Goal: Task Accomplishment & Management: Complete application form

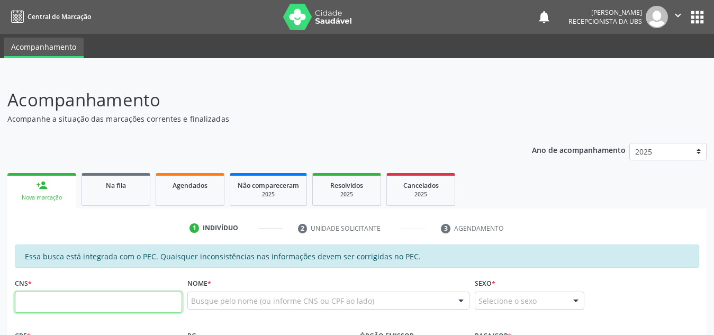
scroll to position [284, 0]
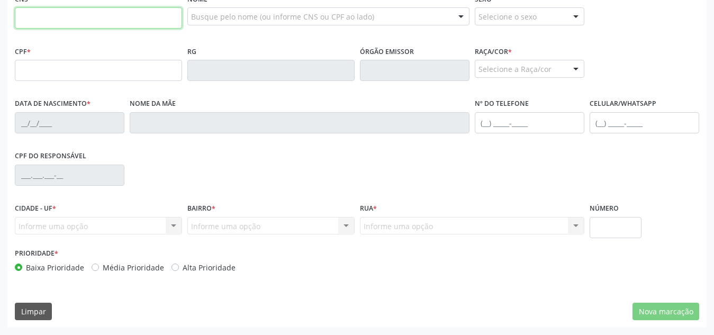
paste input "700 8019 2657 4580"
type input "700 8019 2657 4580"
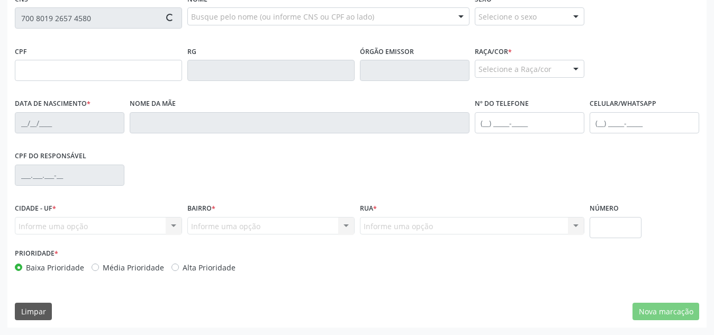
type input "119.822.064-38"
type input "2[DATE]"
type input "[PERSON_NAME]"
type input "[PHONE_NUMBER]"
type input "S/N"
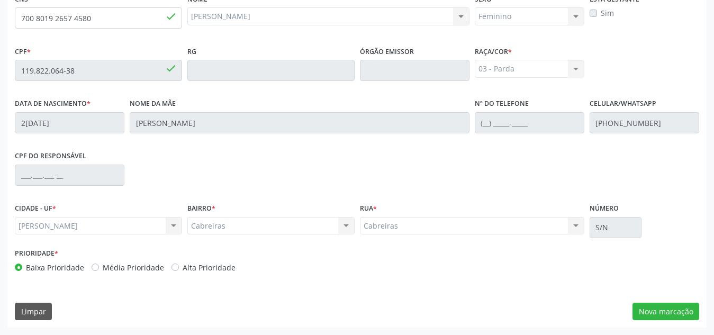
click at [668, 301] on div "Essa busca está integrada com o PEC. Quaisquer inconsistências nas informações …" at bounding box center [357, 144] width 700 height 368
click at [669, 310] on button "Nova marcação" at bounding box center [666, 312] width 67 height 18
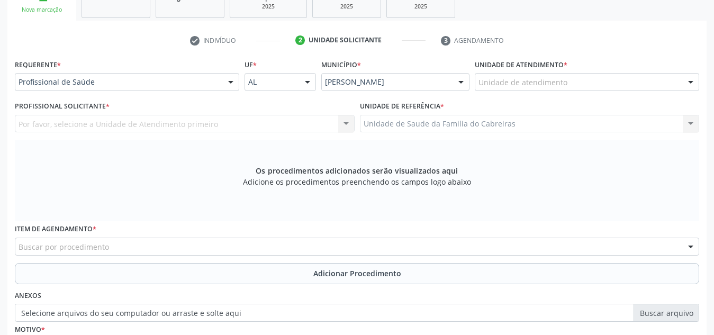
scroll to position [185, 0]
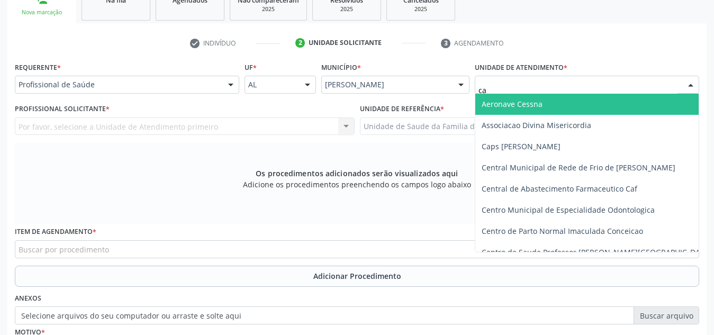
type input "c"
type input "cab"
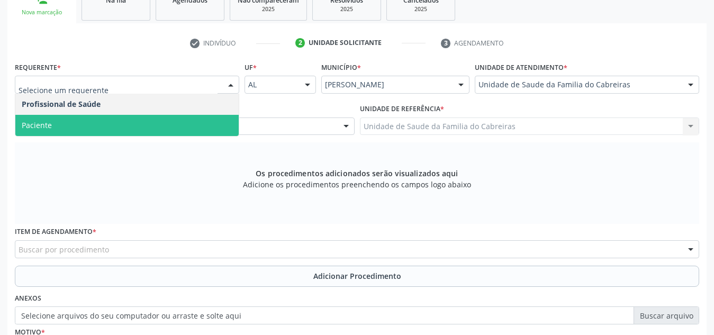
click at [175, 119] on span "Paciente" at bounding box center [126, 125] width 223 height 21
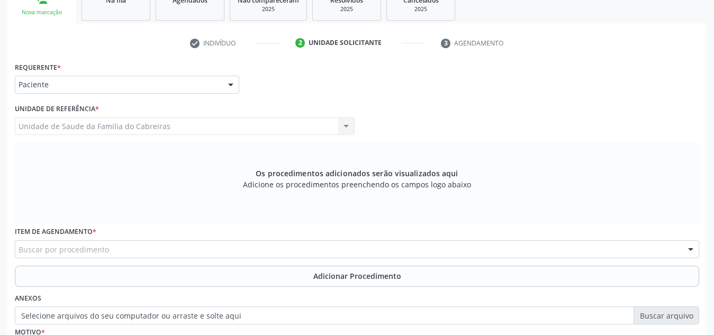
click at [143, 249] on div "Buscar por procedimento" at bounding box center [357, 249] width 685 height 18
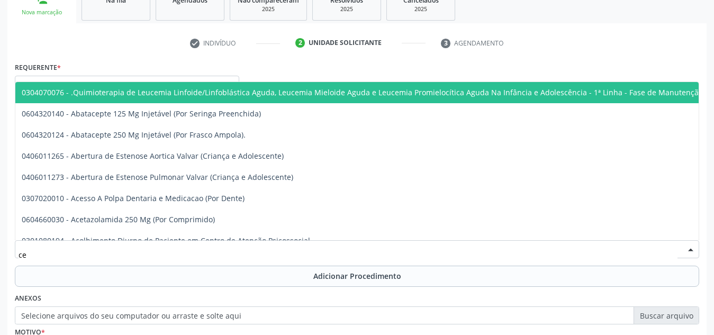
type input "c"
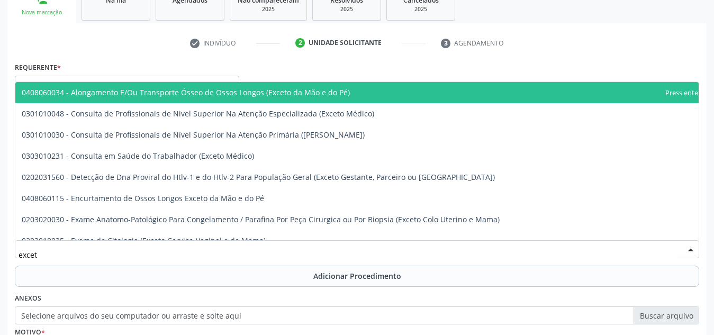
type input "exceto"
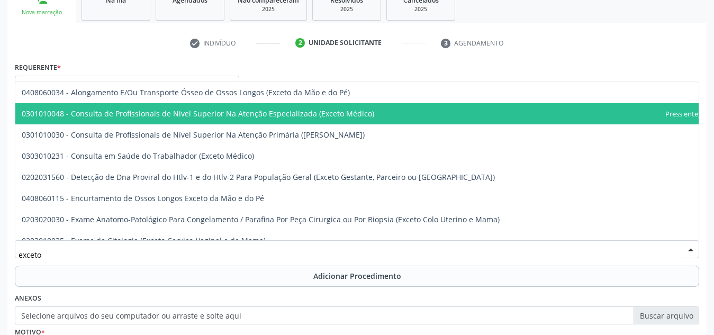
click at [290, 118] on span "0301010048 - Consulta de Profissionais de Nivel Superior Na Atenção Especializa…" at bounding box center [198, 114] width 353 height 10
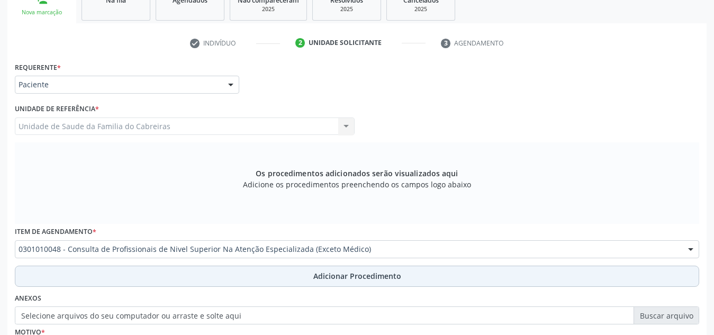
click at [271, 273] on button "Adicionar Procedimento" at bounding box center [357, 276] width 685 height 21
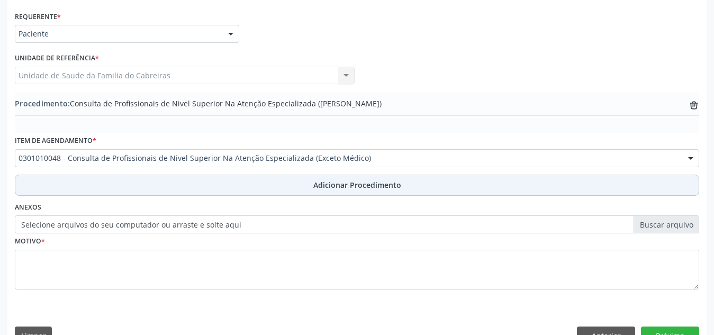
scroll to position [261, 0]
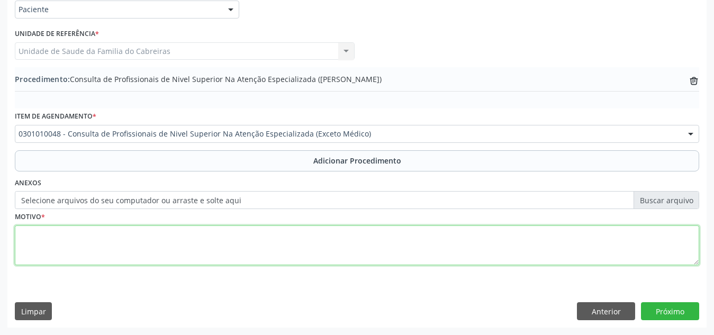
click at [300, 240] on textarea at bounding box center [357, 246] width 685 height 40
type textarea "F"
type textarea "CEO. Raio-x"
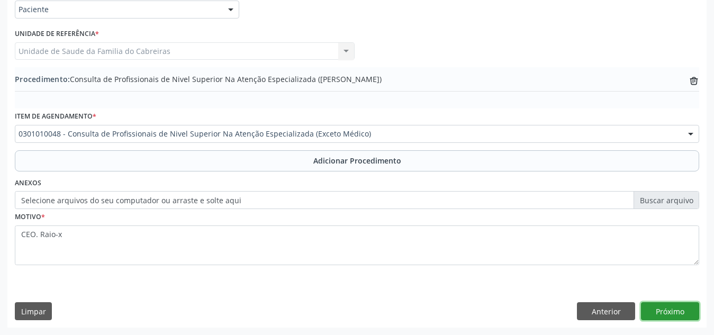
click at [679, 309] on button "Próximo" at bounding box center [670, 311] width 58 height 18
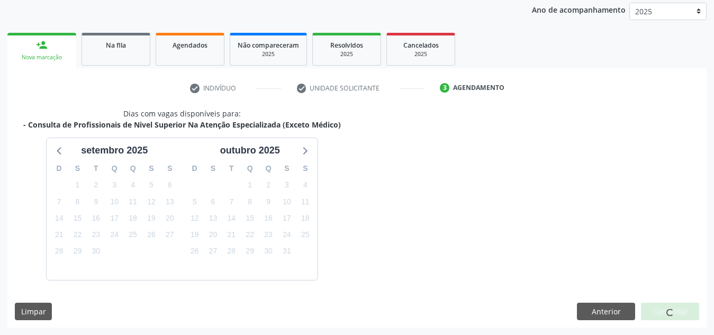
scroll to position [172, 0]
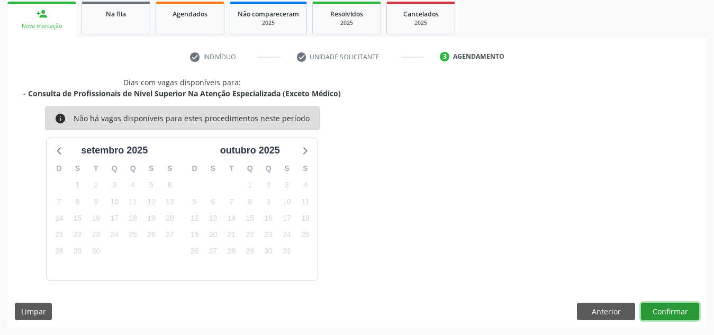
click at [679, 309] on button "Confirmar" at bounding box center [670, 312] width 58 height 18
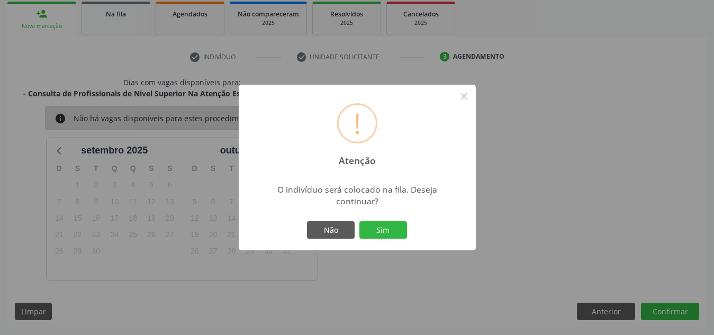
click at [360, 221] on button "Sim" at bounding box center [384, 230] width 48 height 18
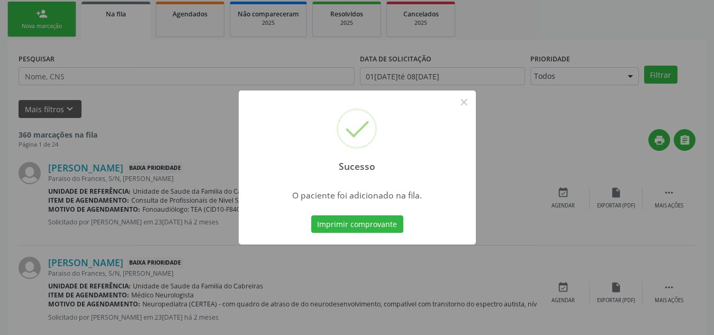
scroll to position [29, 0]
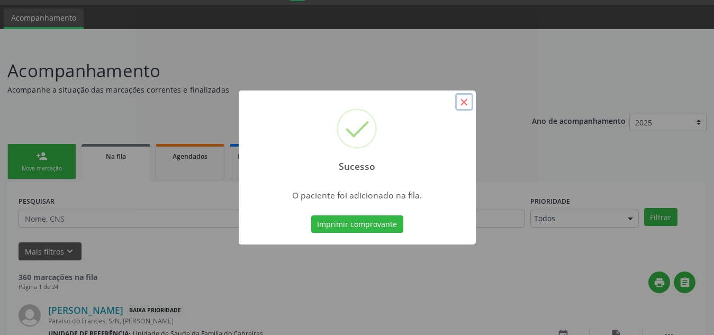
click at [467, 95] on button "×" at bounding box center [464, 102] width 18 height 18
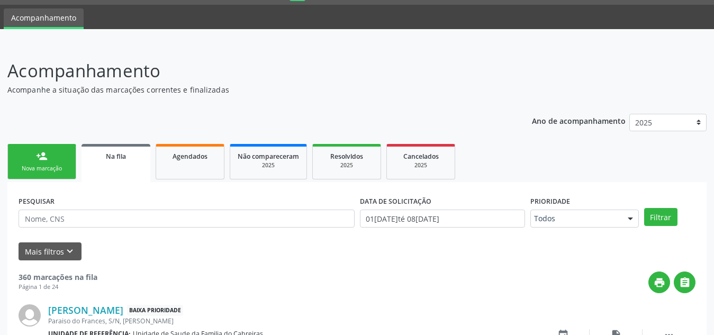
click at [57, 158] on link "person_add Nova marcação" at bounding box center [41, 161] width 69 height 35
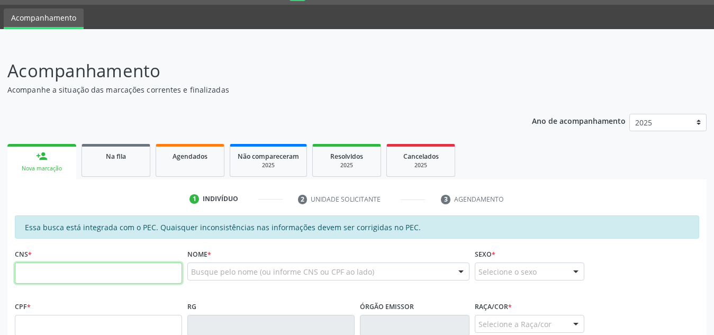
click at [81, 271] on input "text" at bounding box center [98, 273] width 167 height 21
click at [182, 200] on ul "1 Indivíduo 2 Unidade solicitante 3 Agendamento" at bounding box center [357, 199] width 700 height 17
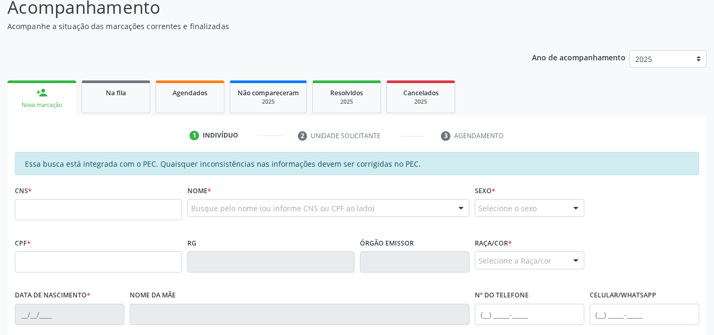
scroll to position [93, 0]
click at [132, 200] on input "text" at bounding box center [98, 209] width 167 height 21
paste input "708 0018 4715 4727"
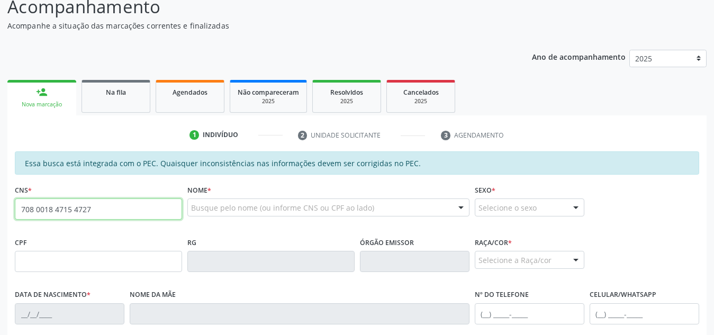
type input "708 0018 4715 4727"
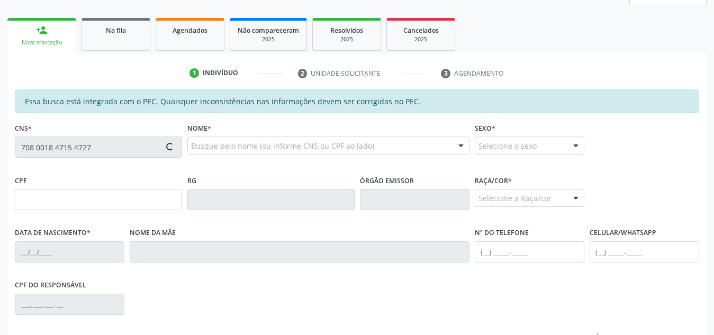
type input "957.198.494-91"
type input "2[DATE]"
type input "Benedita [PERSON_NAME]"
type input "[PHONE_NUMBER]"
type input "S/N"
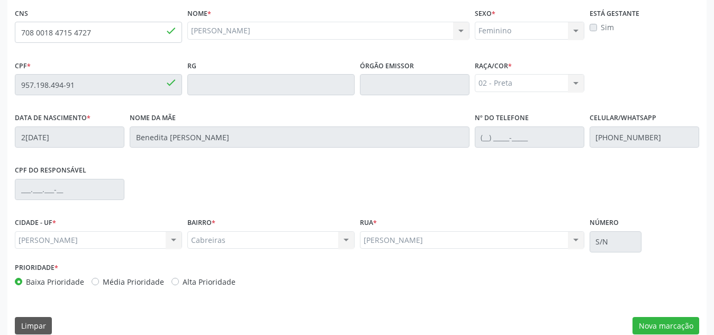
scroll to position [284, 0]
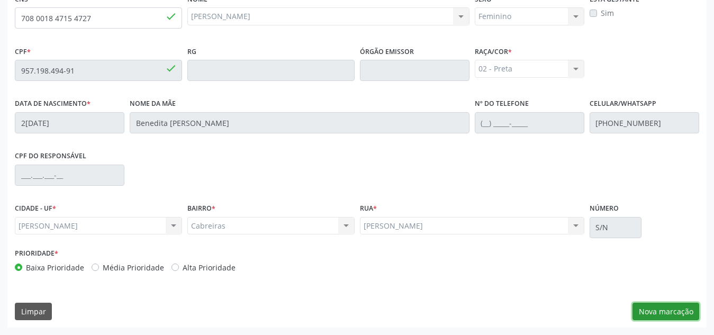
click at [670, 311] on button "Nova marcação" at bounding box center [666, 312] width 67 height 18
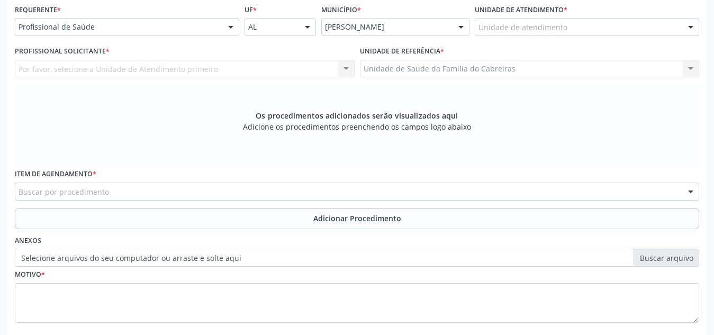
scroll to position [243, 0]
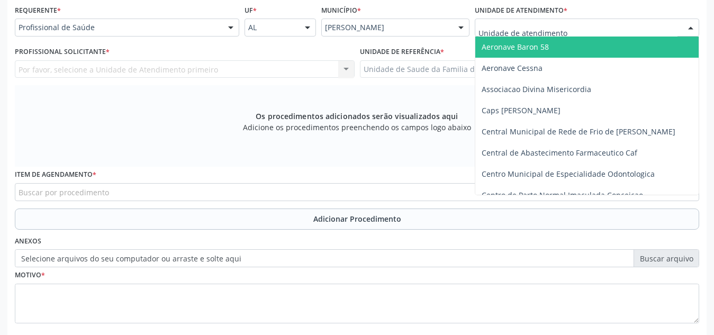
click at [581, 28] on div at bounding box center [587, 28] width 225 height 18
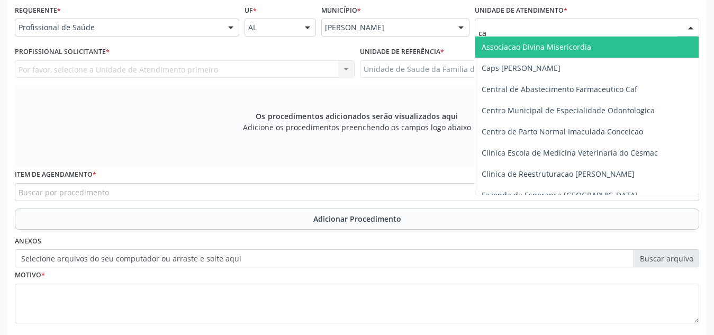
type input "cab"
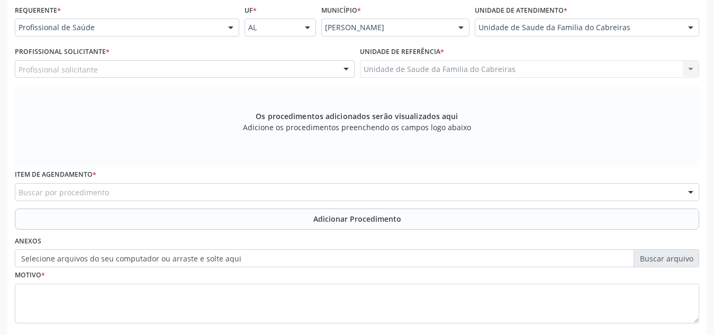
click at [254, 64] on div "Profissional solicitante" at bounding box center [185, 69] width 340 height 18
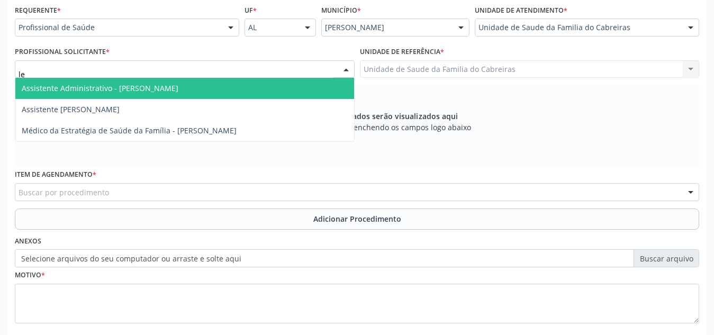
type input "let"
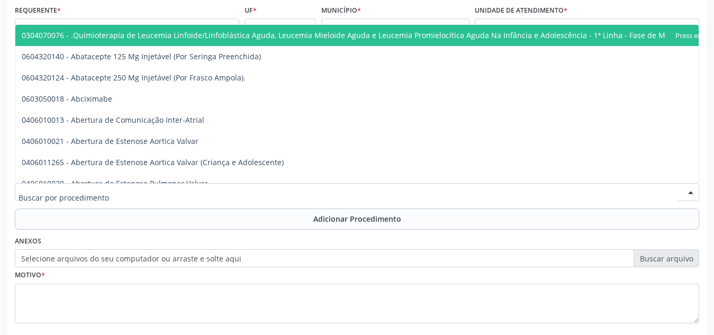
click at [195, 189] on div at bounding box center [357, 192] width 685 height 18
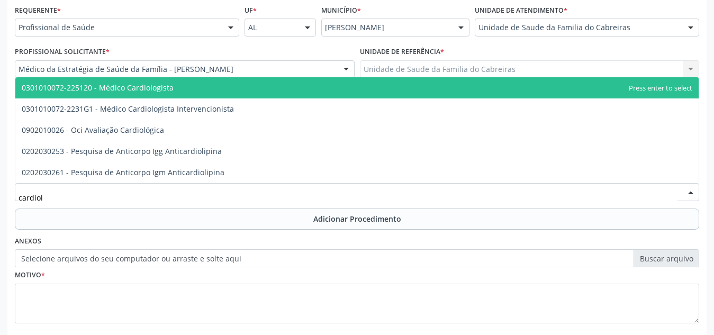
type input "cardiolo"
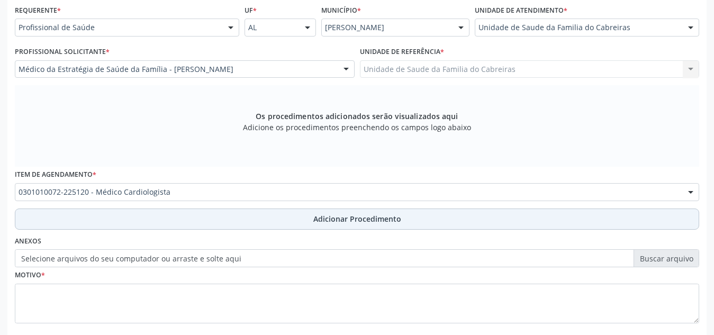
click at [192, 220] on button "Adicionar Procedimento" at bounding box center [357, 219] width 685 height 21
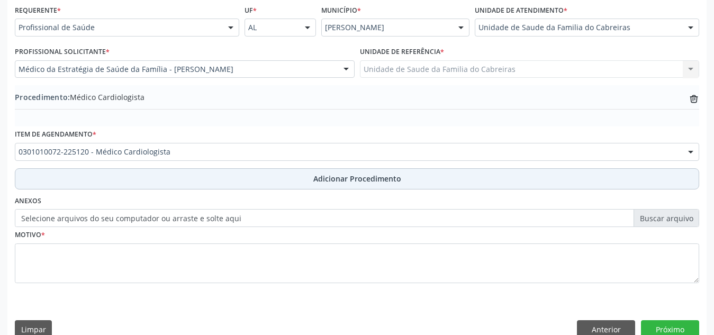
scroll to position [261, 0]
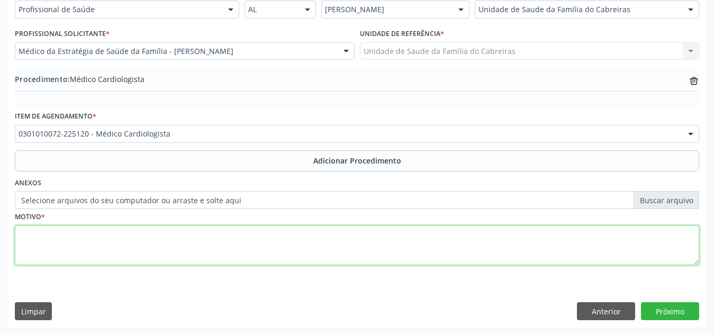
click at [192, 227] on textarea at bounding box center [357, 246] width 685 height 40
click at [335, 233] on textarea "Paciente, 60 anos, hipertensa, com evidência de cardiomiopatia hipertrófica ass…" at bounding box center [357, 246] width 685 height 40
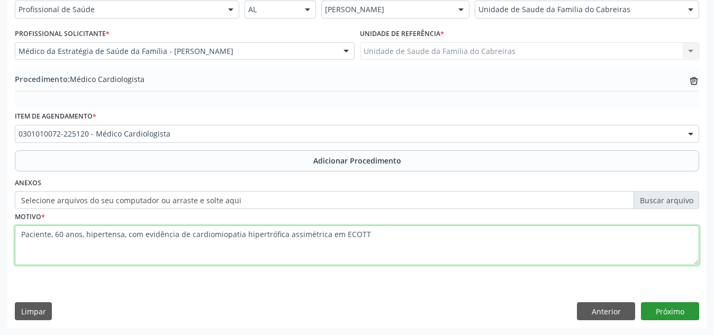
type textarea "Paciente, 60 anos, hipertensa, com evidência de cardiomiopatia hipertrófica ass…"
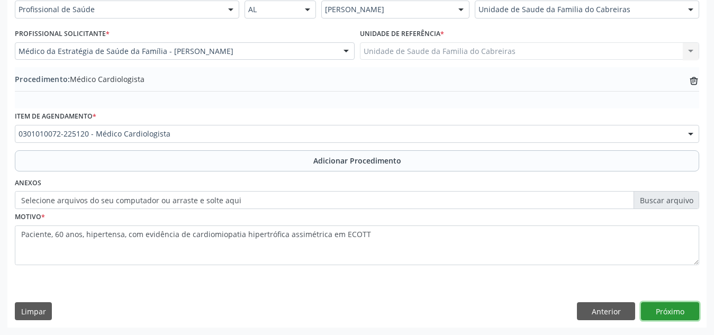
click at [684, 315] on button "Próximo" at bounding box center [670, 311] width 58 height 18
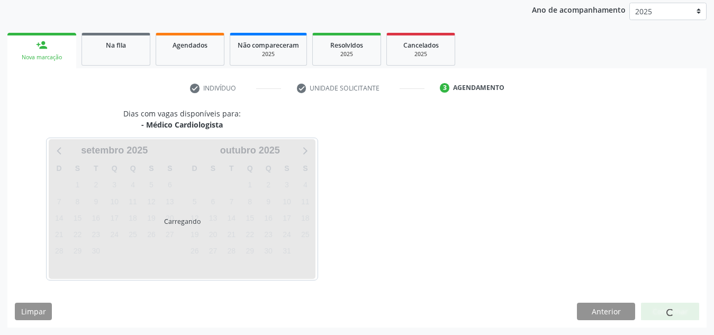
scroll to position [172, 0]
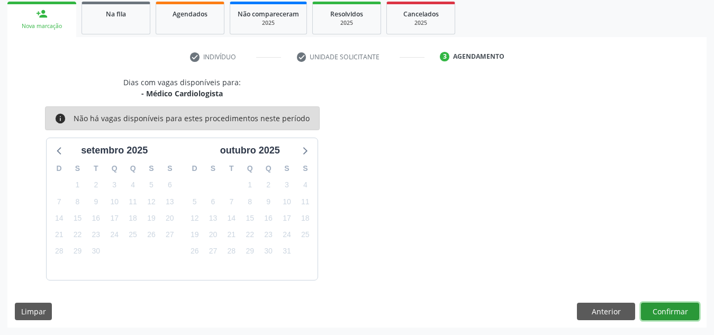
click at [684, 315] on button "Confirmar" at bounding box center [670, 312] width 58 height 18
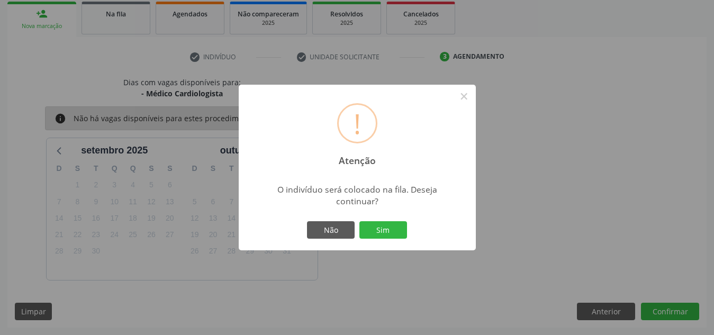
click at [360, 221] on button "Sim" at bounding box center [384, 230] width 48 height 18
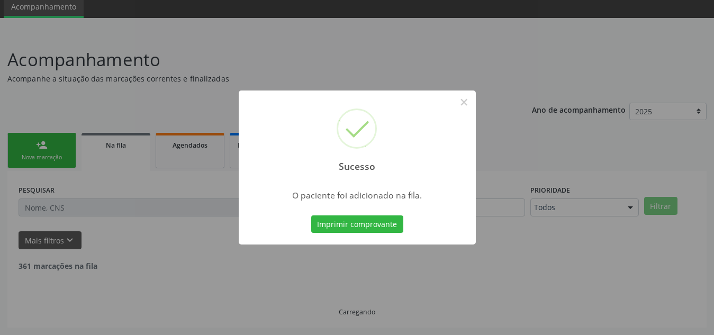
scroll to position [29, 0]
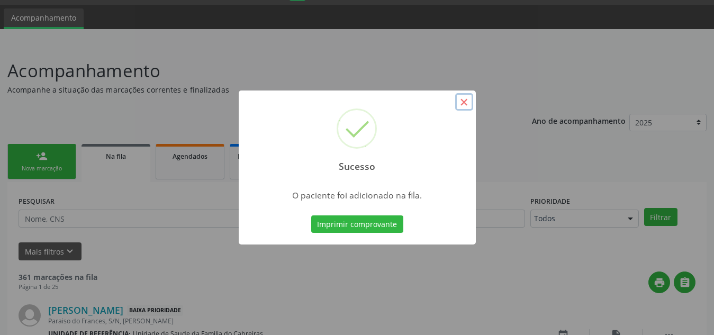
click at [471, 101] on button "×" at bounding box center [464, 102] width 18 height 18
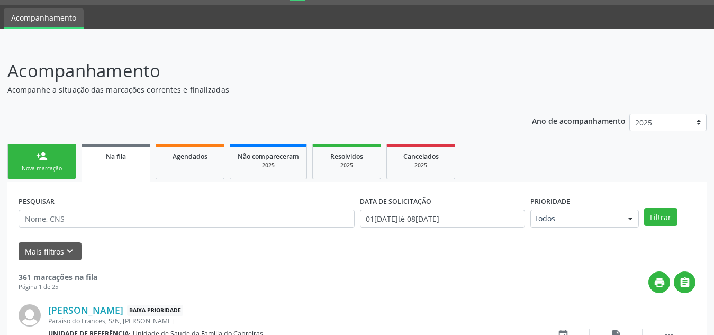
click at [52, 147] on link "person_add Nova marcação" at bounding box center [41, 161] width 69 height 35
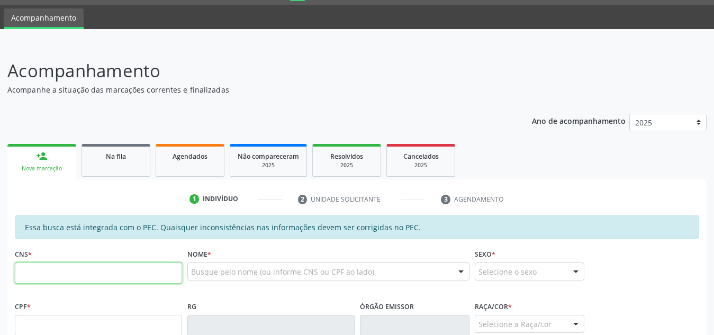
click at [61, 279] on input "text" at bounding box center [98, 273] width 167 height 21
type input "706 7085 4272 0013"
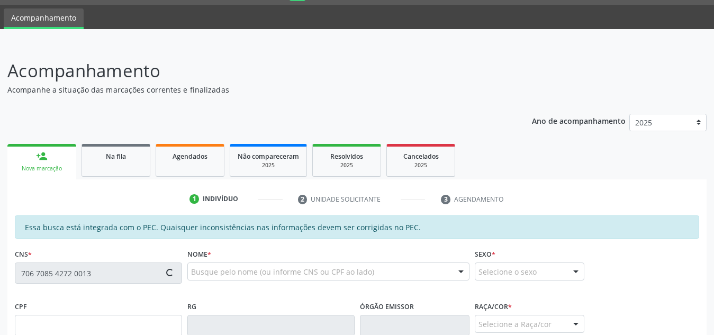
type input "155.850.144-47"
type input "[DATE]"
type input "[PERSON_NAME]"
type input "[PHONE_NUMBER]"
type input "S/N"
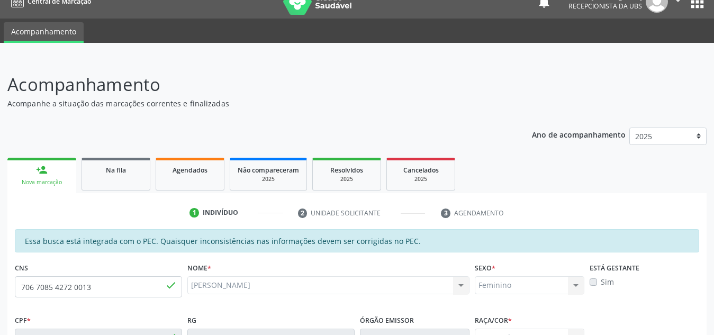
scroll to position [11, 0]
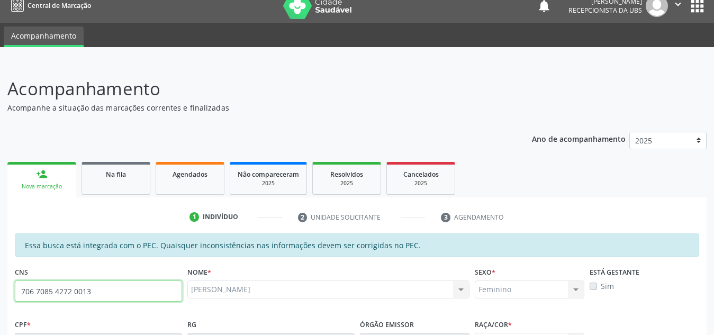
drag, startPoint x: 88, startPoint y: 292, endPoint x: 3, endPoint y: 285, distance: 85.0
click at [3, 285] on div "Acompanhamento Acompanhe a situação das marcações correntes e finalizadas Relat…" at bounding box center [357, 335] width 714 height 547
drag, startPoint x: 106, startPoint y: 295, endPoint x: 0, endPoint y: 283, distance: 106.6
click at [0, 283] on div "Acompanhamento Acompanhe a situação das marcações correntes e finalizadas Relat…" at bounding box center [357, 335] width 714 height 547
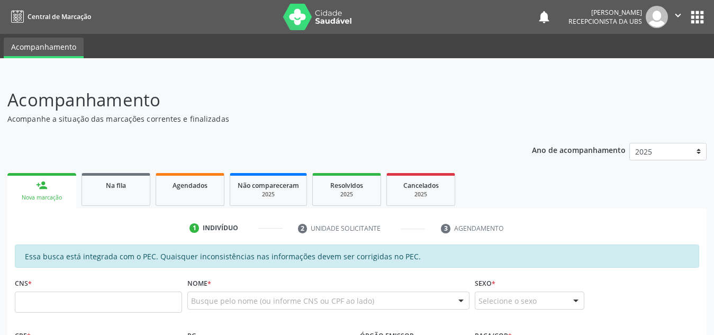
scroll to position [43, 0]
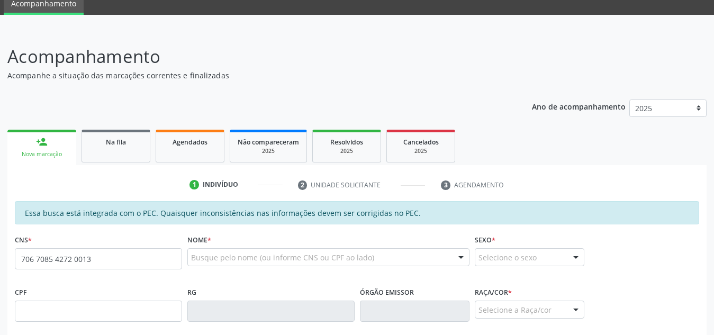
type input "706 7085 4272 0013"
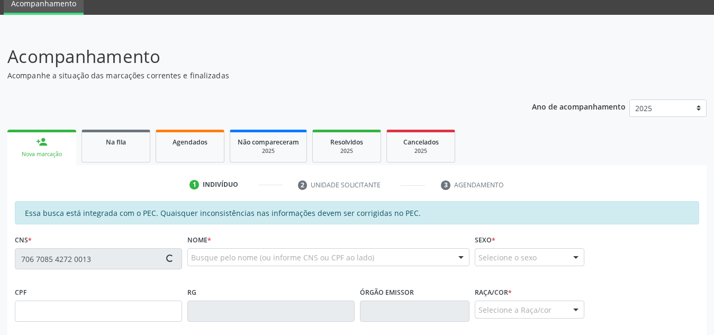
scroll to position [284, 0]
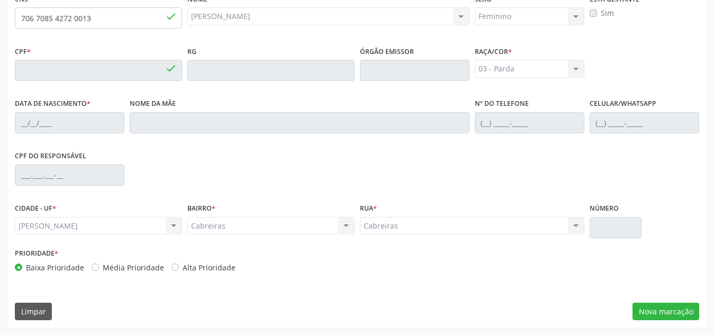
type input "155.850.144-47"
type input "[DATE]"
type input "[PERSON_NAME]"
type input "[PHONE_NUMBER]"
type input "S/N"
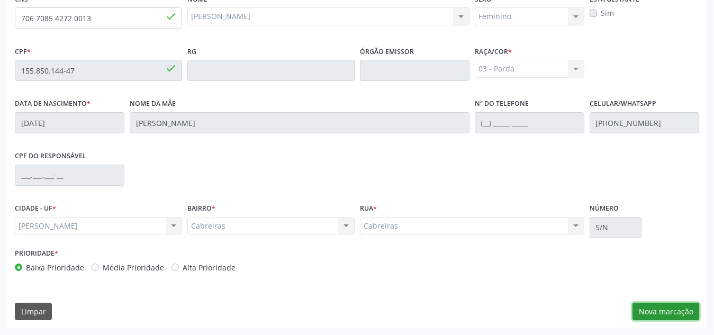
click at [661, 310] on button "Nova marcação" at bounding box center [666, 312] width 67 height 18
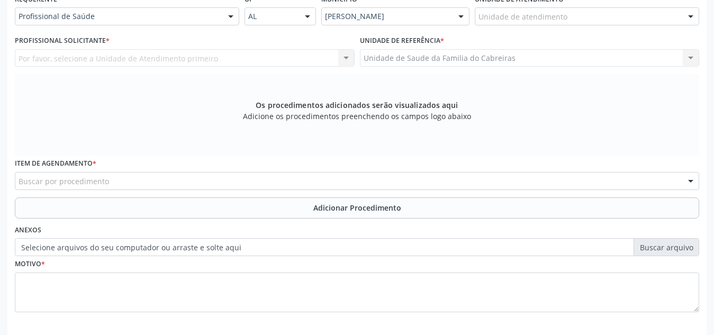
scroll to position [255, 0]
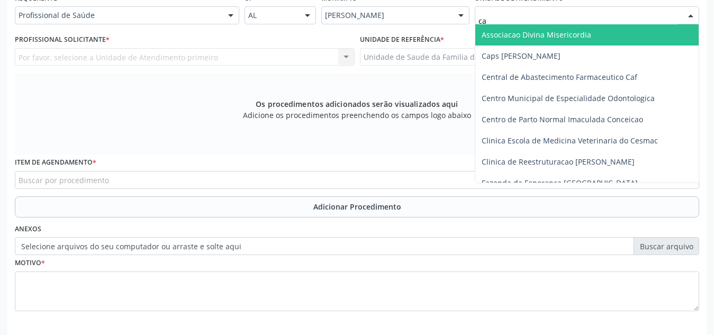
type input "cab"
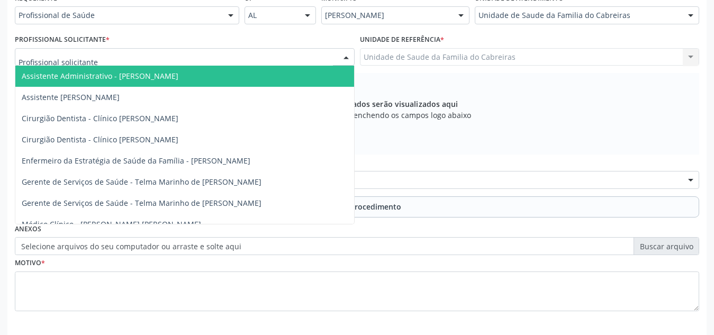
click at [211, 57] on div at bounding box center [185, 57] width 340 height 18
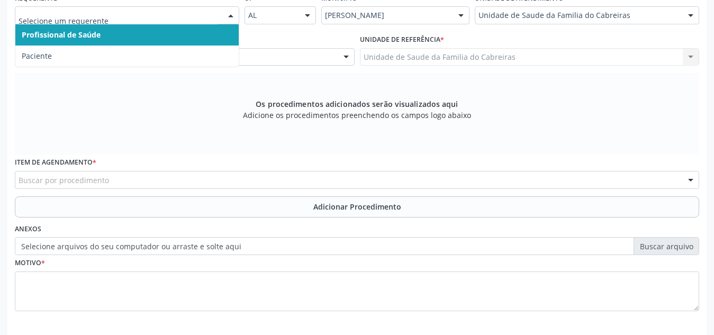
click at [209, 14] on input "text" at bounding box center [118, 20] width 199 height 21
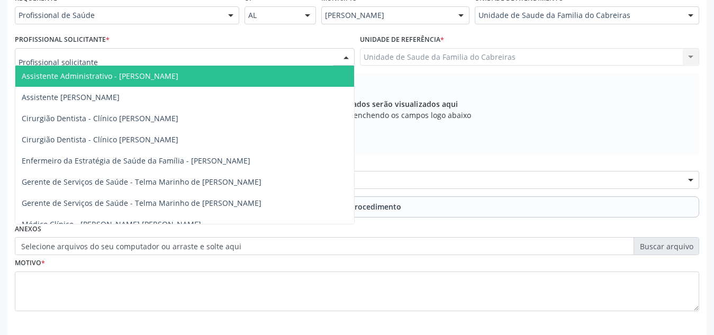
click at [274, 65] on div at bounding box center [185, 57] width 340 height 18
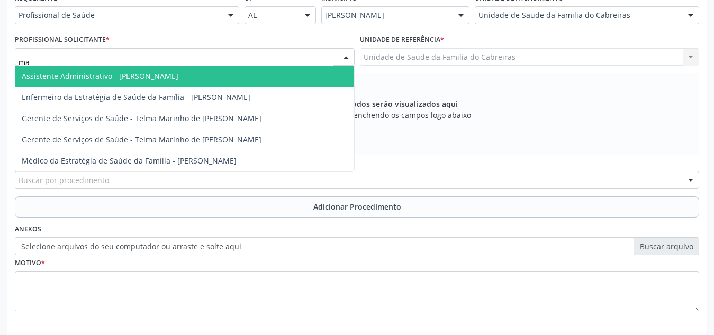
type input "mar"
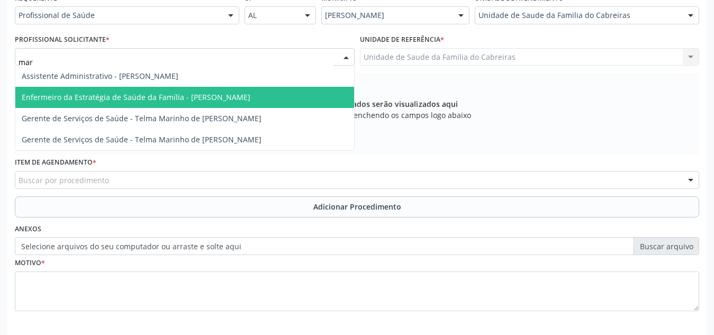
click at [250, 94] on span "Enfermeiro da Estratégia de Saúde da Família - [PERSON_NAME]" at bounding box center [136, 97] width 229 height 10
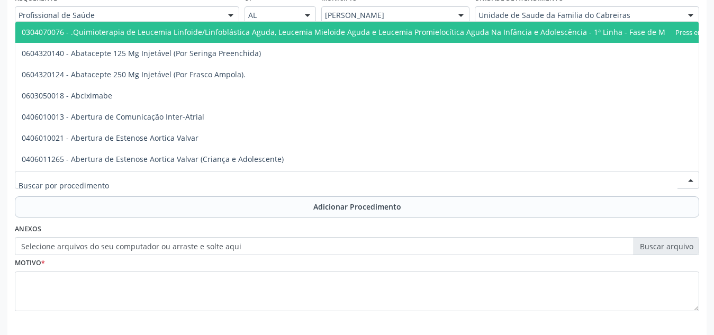
click at [239, 179] on div at bounding box center [357, 180] width 685 height 18
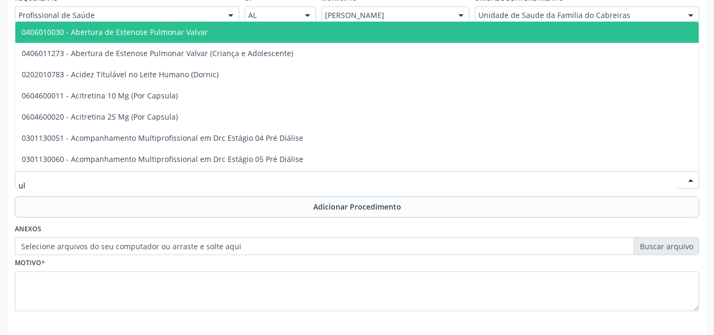
type input "u"
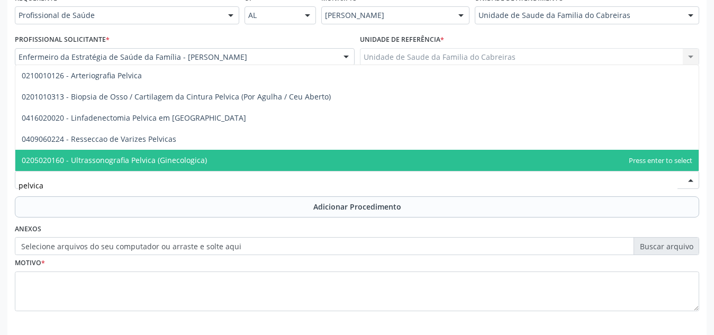
type input "pelvica"
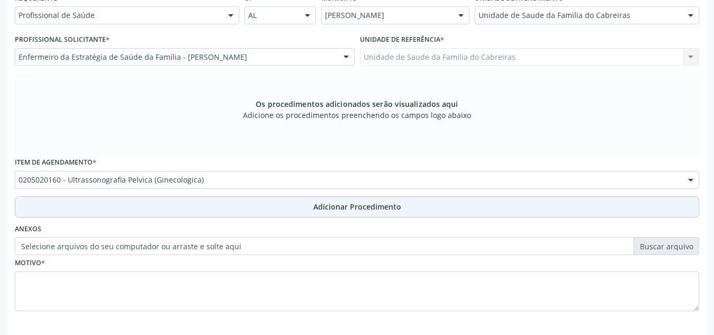
click at [244, 208] on button "Adicionar Procedimento" at bounding box center [357, 206] width 685 height 21
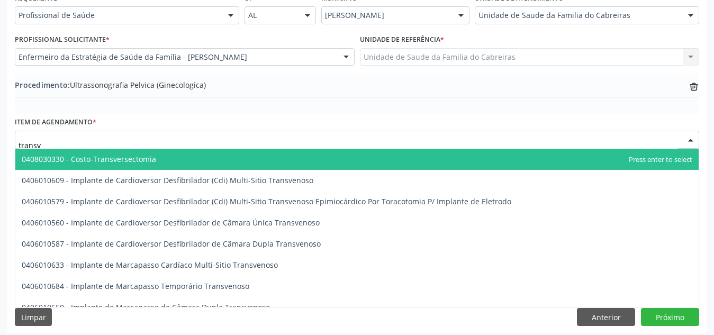
type input "transva"
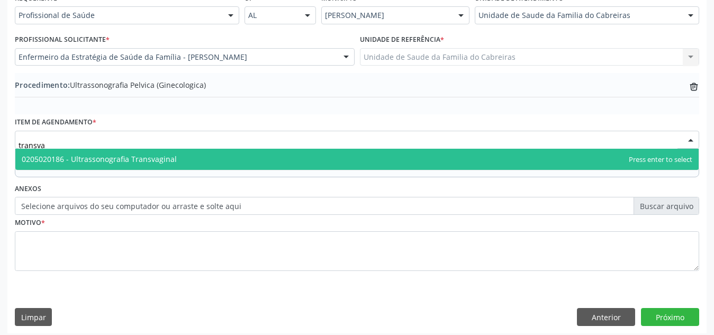
click at [245, 151] on span "0205020186 - Ultrassonografia Transvaginal" at bounding box center [357, 159] width 684 height 21
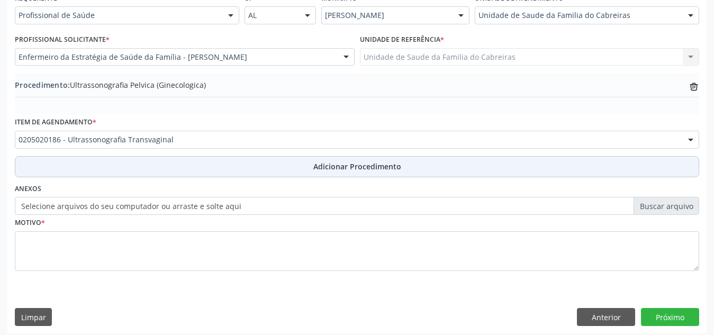
click at [276, 163] on button "Adicionar Procedimento" at bounding box center [357, 166] width 685 height 21
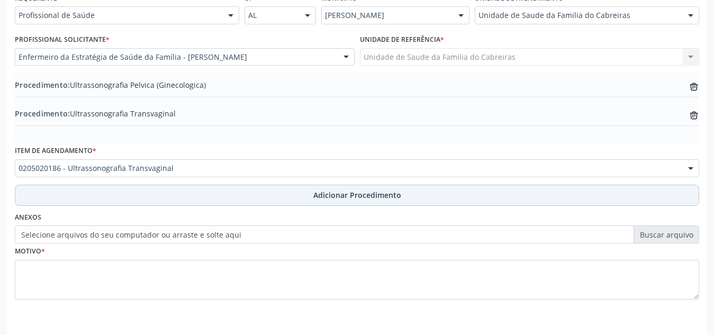
scroll to position [289, 0]
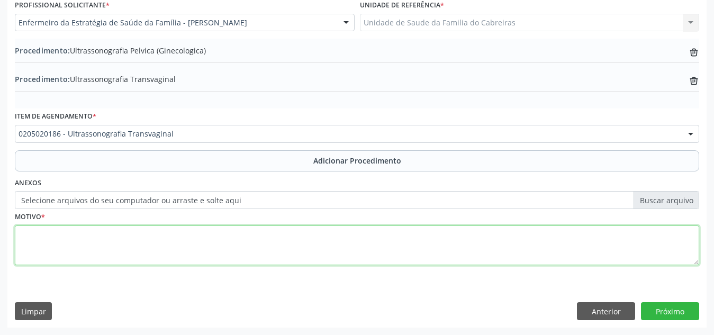
click at [229, 242] on textarea at bounding box center [357, 246] width 685 height 40
type textarea "Atraso menstrual"
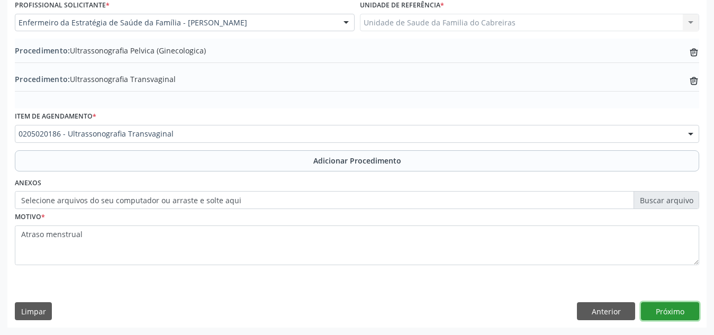
click at [679, 315] on button "Próximo" at bounding box center [670, 311] width 58 height 18
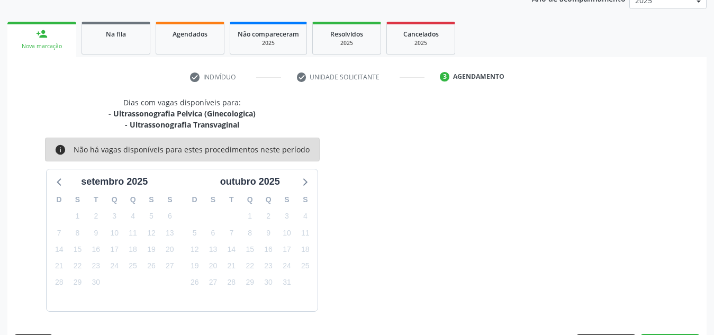
scroll to position [183, 0]
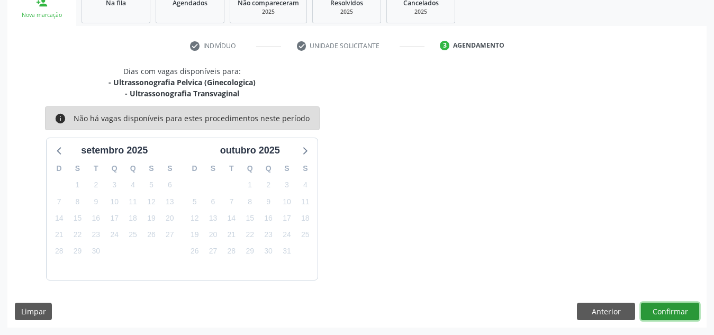
click at [673, 310] on button "Confirmar" at bounding box center [670, 312] width 58 height 18
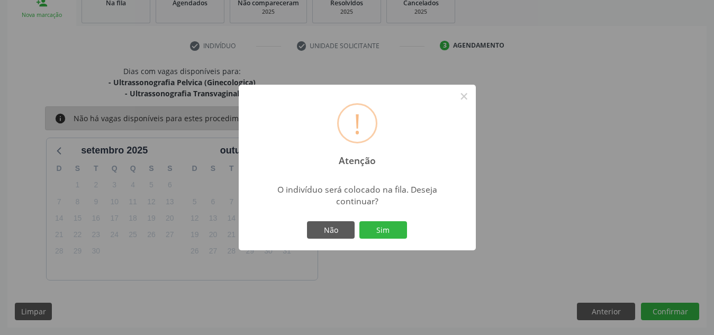
click at [360, 221] on button "Sim" at bounding box center [384, 230] width 48 height 18
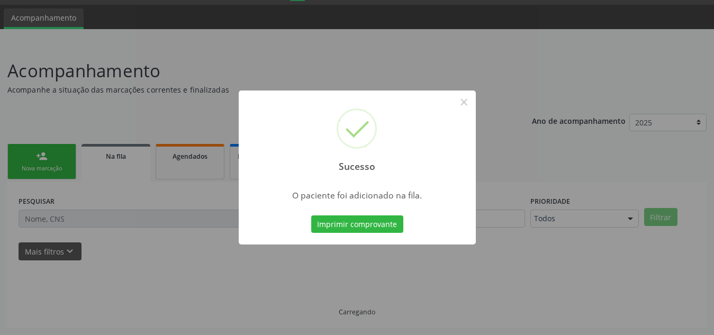
scroll to position [29, 0]
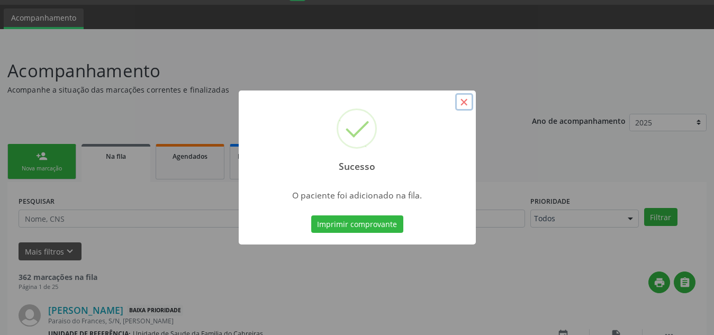
click at [465, 103] on button "×" at bounding box center [464, 102] width 18 height 18
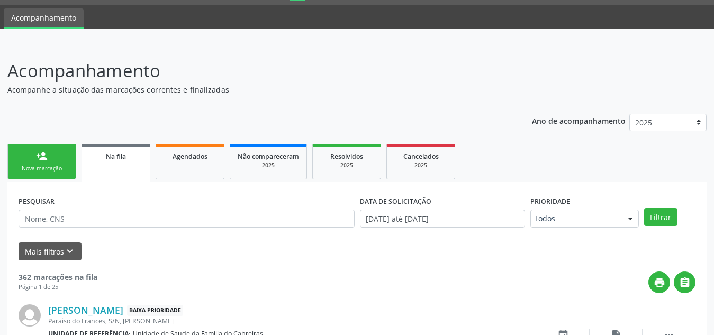
click at [47, 168] on div "Nova marcação" at bounding box center [41, 169] width 53 height 8
